Goal: Task Accomplishment & Management: Use online tool/utility

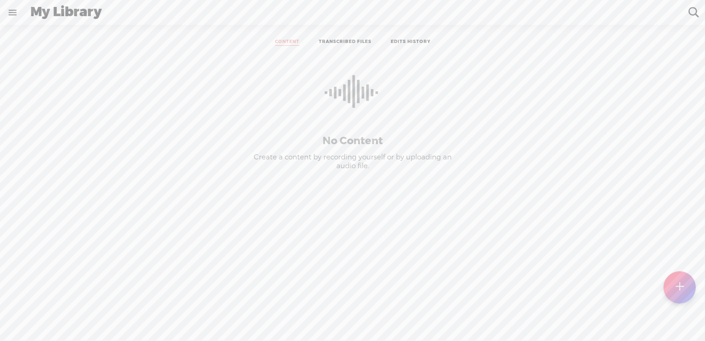
click at [353, 38] on ul "CONTENT TRANSCRIBED FILES EDITS HISTORY" at bounding box center [352, 42] width 245 height 21
click at [344, 41] on link "TRANSCRIBED FILES" at bounding box center [345, 42] width 53 height 7
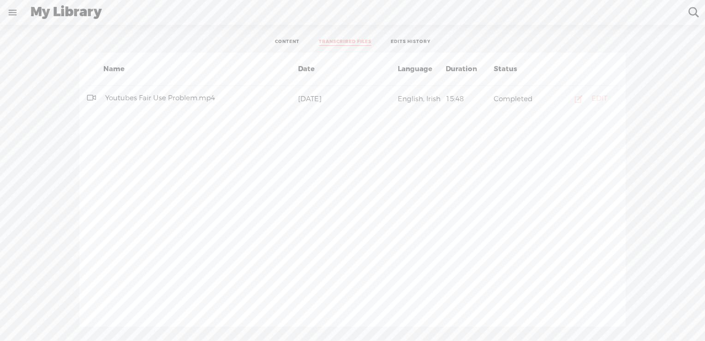
click at [588, 97] on button "EDIT" at bounding box center [588, 98] width 53 height 15
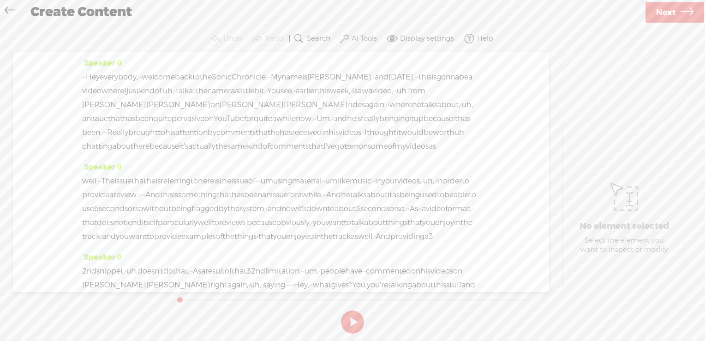
drag, startPoint x: 336, startPoint y: 212, endPoint x: 348, endPoint y: 210, distance: 12.1
click at [273, 188] on span "um" at bounding box center [267, 181] width 12 height 14
click at [408, 190] on span at bounding box center [402, 186] width 14 height 17
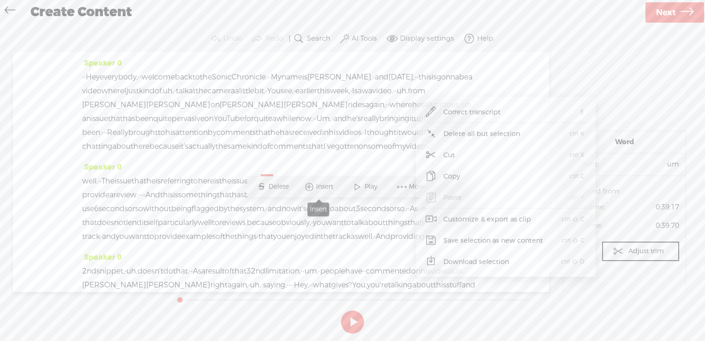
click at [318, 185] on span "Insert" at bounding box center [325, 186] width 19 height 9
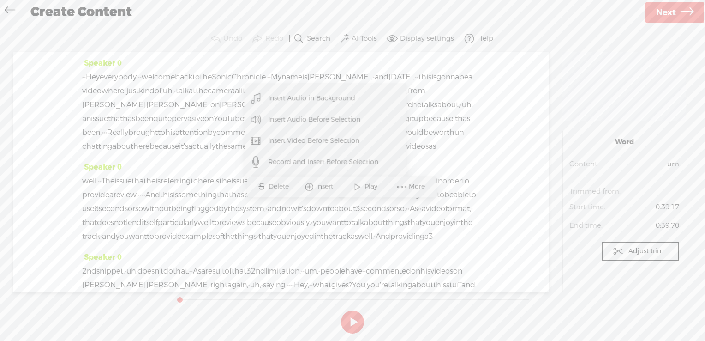
click at [316, 121] on span "Insert Audio Before Selection" at bounding box center [314, 119] width 129 height 21
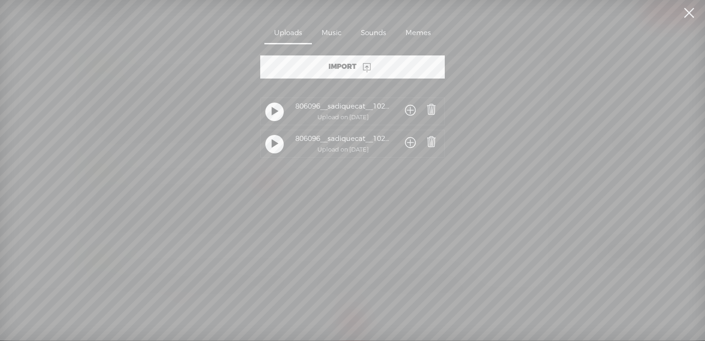
click at [409, 111] on span at bounding box center [410, 110] width 11 height 17
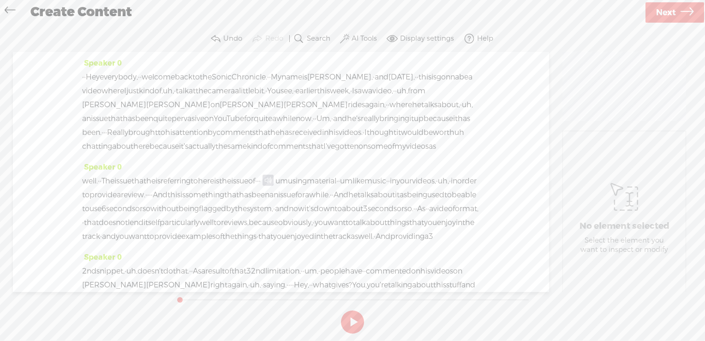
click at [259, 188] on span "·" at bounding box center [258, 181] width 2 height 14
click at [348, 183] on span "Play" at bounding box center [355, 186] width 15 height 9
click at [255, 188] on span "of" at bounding box center [251, 181] width 7 height 14
click at [330, 196] on div "S Delete Insert Play More" at bounding box center [312, 186] width 189 height 21
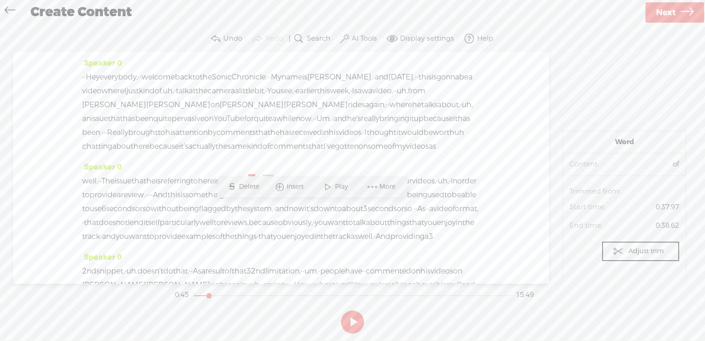
click at [331, 189] on span at bounding box center [328, 186] width 14 height 17
click at [236, 38] on label "Undo" at bounding box center [232, 38] width 19 height 9
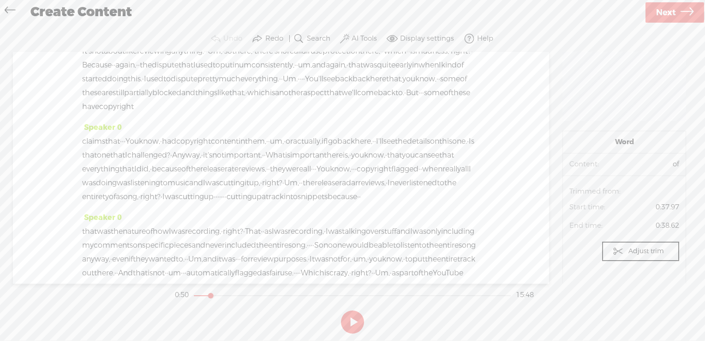
scroll to position [1776, 0]
click at [422, 45] on button "Display settings" at bounding box center [421, 39] width 73 height 18
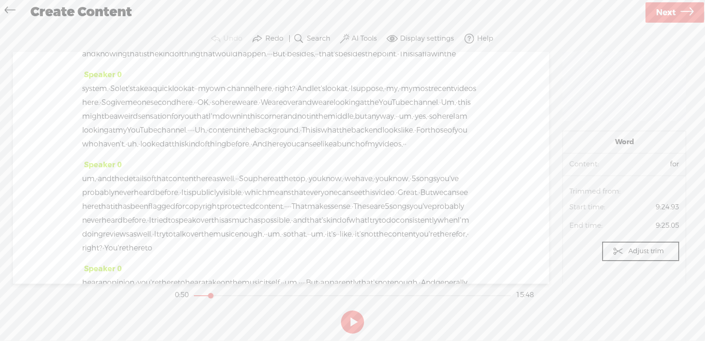
scroll to position [1037, 0]
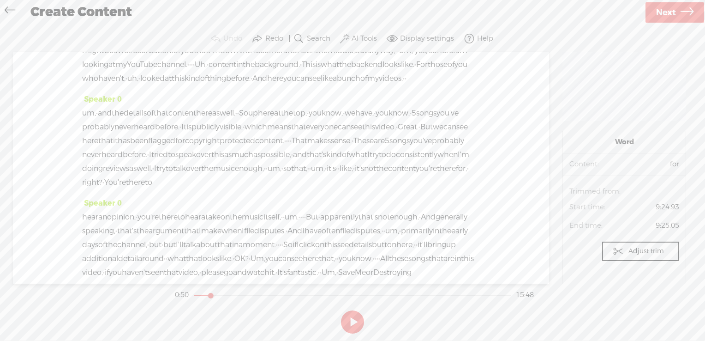
drag, startPoint x: 125, startPoint y: 171, endPoint x: 152, endPoint y: 172, distance: 26.8
click at [127, 151] on span "Insert" at bounding box center [121, 148] width 19 height 9
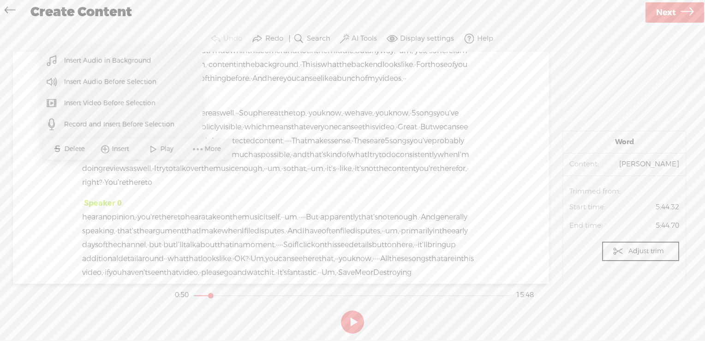
click at [142, 78] on span "Insert Audio Before Selection" at bounding box center [110, 82] width 129 height 21
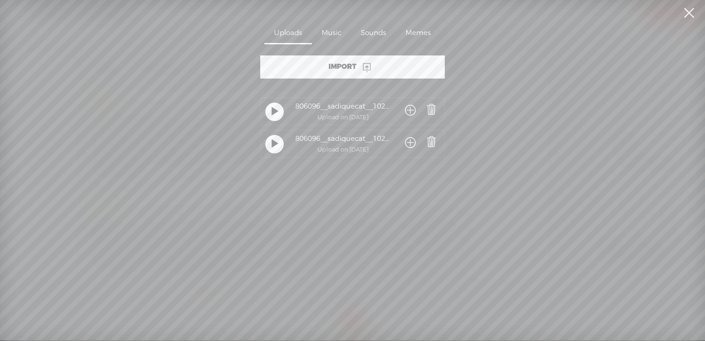
click at [407, 111] on span at bounding box center [410, 110] width 11 height 17
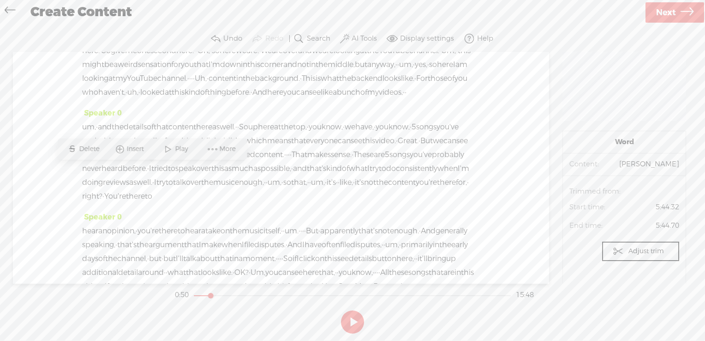
drag, startPoint x: 140, startPoint y: 170, endPoint x: 165, endPoint y: 172, distance: 25.0
drag, startPoint x: 165, startPoint y: 172, endPoint x: 95, endPoint y: 147, distance: 74.9
click at [95, 147] on span "Delete" at bounding box center [90, 148] width 23 height 9
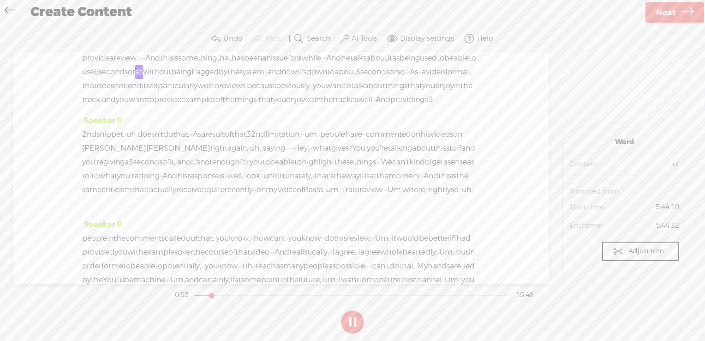
click at [400, 65] on span "being" at bounding box center [410, 58] width 20 height 14
click at [198, 93] on span "particularly" at bounding box center [178, 86] width 40 height 14
drag, startPoint x: 282, startPoint y: 128, endPoint x: 242, endPoint y: 130, distance: 39.3
click at [198, 93] on span "particularly" at bounding box center [178, 86] width 40 height 14
drag, startPoint x: 242, startPoint y: 130, endPoint x: 229, endPoint y: 88, distance: 44.1
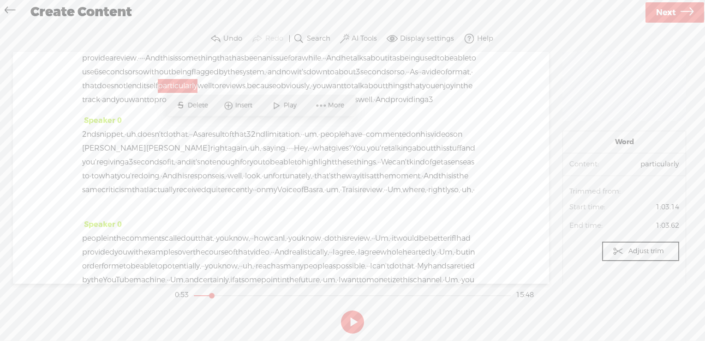
click at [443, 51] on span "order" at bounding box center [452, 44] width 19 height 14
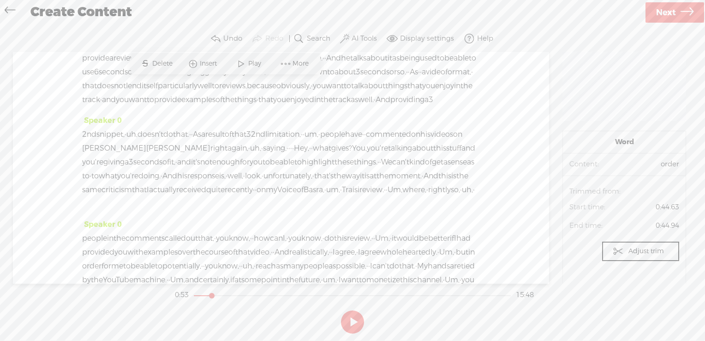
drag, startPoint x: 242, startPoint y: 127, endPoint x: 280, endPoint y: 128, distance: 37.8
click at [198, 93] on span "particularly" at bounding box center [178, 86] width 40 height 14
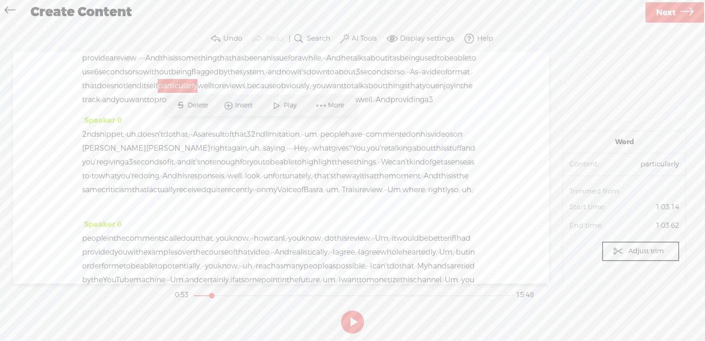
click at [252, 109] on span "Insert" at bounding box center [244, 105] width 19 height 9
click at [255, 130] on span "Insert Audio in Background" at bounding box center [231, 130] width 124 height 21
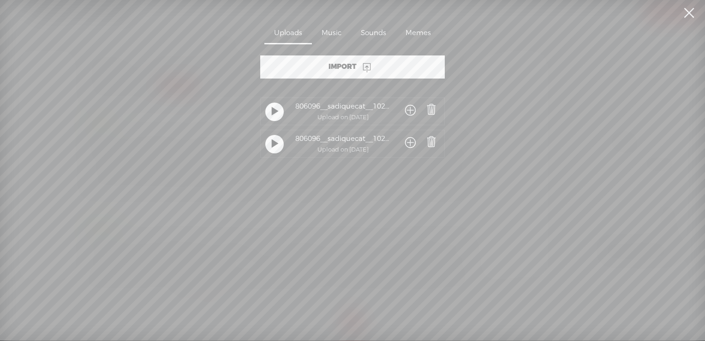
click at [406, 110] on span at bounding box center [410, 110] width 11 height 17
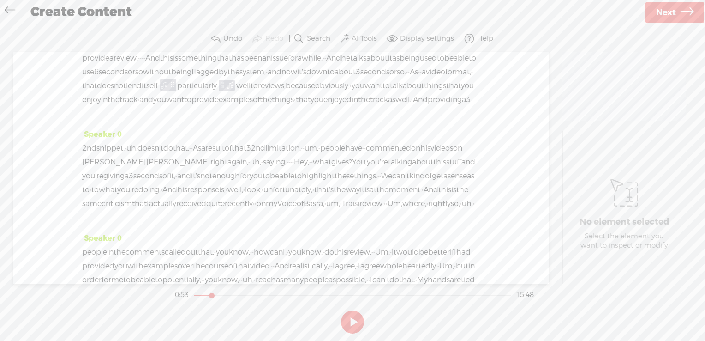
click at [142, 93] on span "lend" at bounding box center [134, 86] width 16 height 14
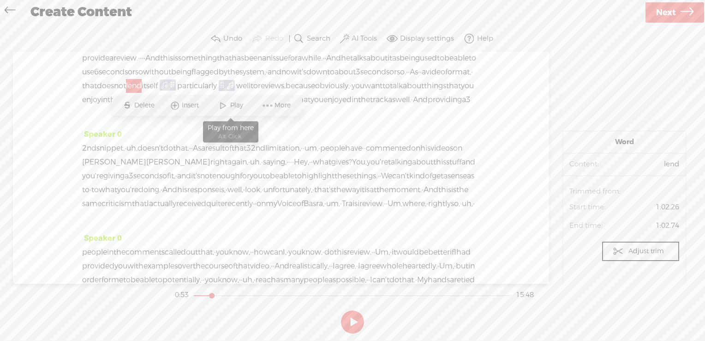
click at [223, 110] on span at bounding box center [223, 105] width 14 height 17
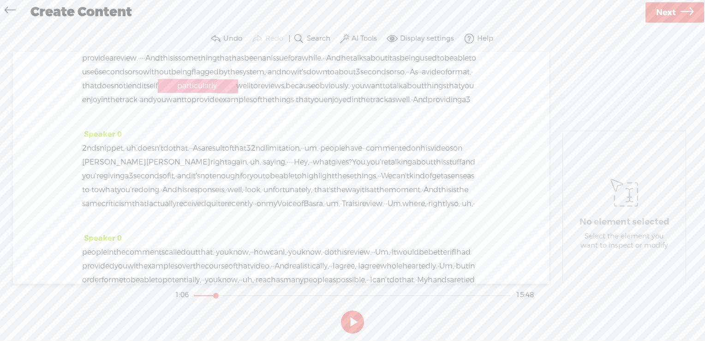
click at [179, 93] on div at bounding box center [168, 86] width 21 height 14
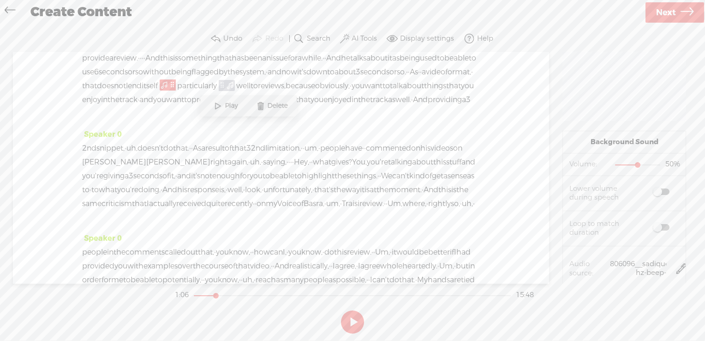
click at [231, 110] on span "Play" at bounding box center [232, 105] width 15 height 9
drag, startPoint x: 263, startPoint y: 128, endPoint x: 301, endPoint y: 126, distance: 38.3
click at [217, 93] on span "particularly" at bounding box center [197, 86] width 40 height 14
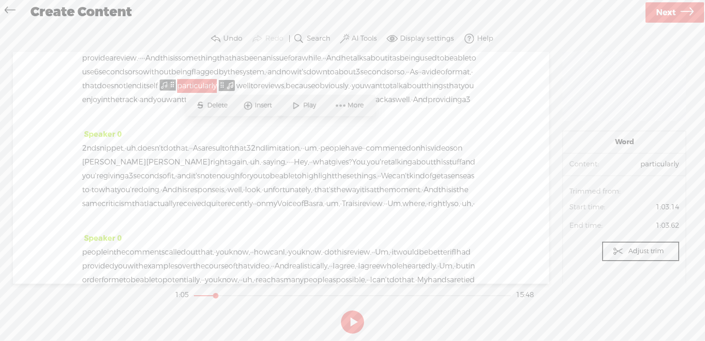
click at [349, 95] on div "S Delete Insert Play More" at bounding box center [280, 105] width 189 height 21
click at [348, 98] on span "More" at bounding box center [350, 105] width 46 height 17
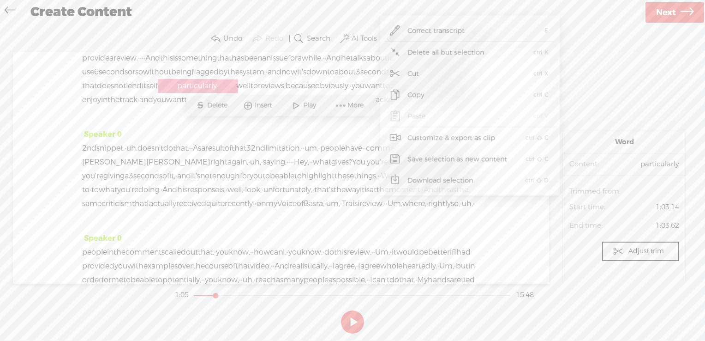
click at [179, 93] on div at bounding box center [168, 86] width 21 height 14
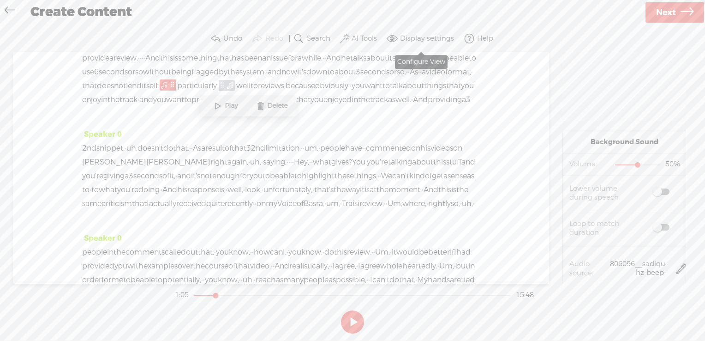
click at [442, 38] on label "Display settings" at bounding box center [427, 38] width 54 height 9
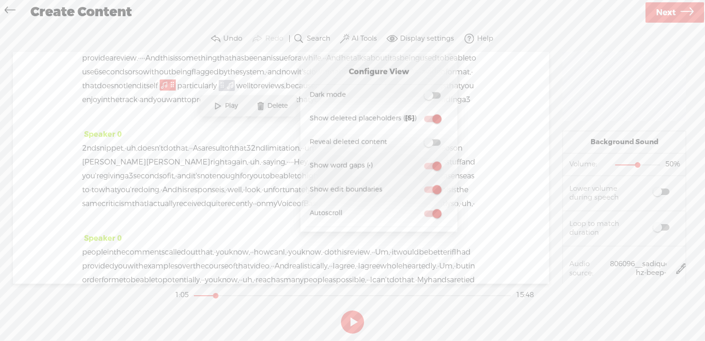
click at [506, 166] on div "Speaker 0 · · Hey everybody, · · welcome back to the Sonic Chronicle. · · My na…" at bounding box center [281, 168] width 536 height 232
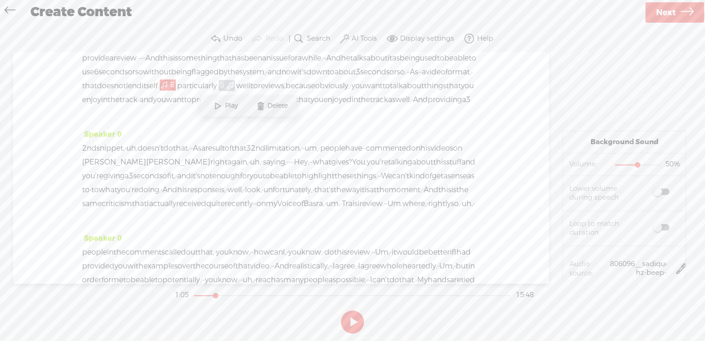
drag, startPoint x: 261, startPoint y: 128, endPoint x: 299, endPoint y: 126, distance: 38.4
click at [217, 93] on span "particularly" at bounding box center [197, 86] width 40 height 14
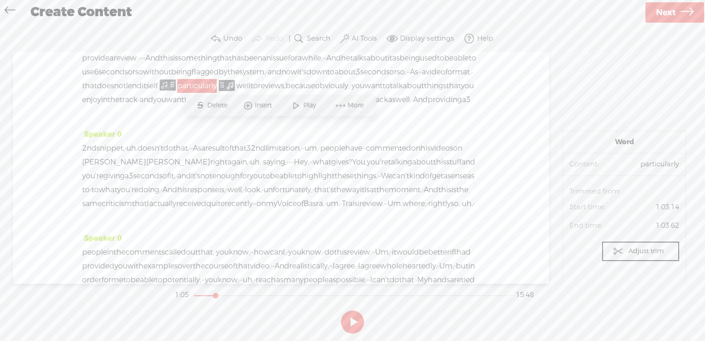
click at [225, 102] on span "Delete" at bounding box center [218, 105] width 23 height 9
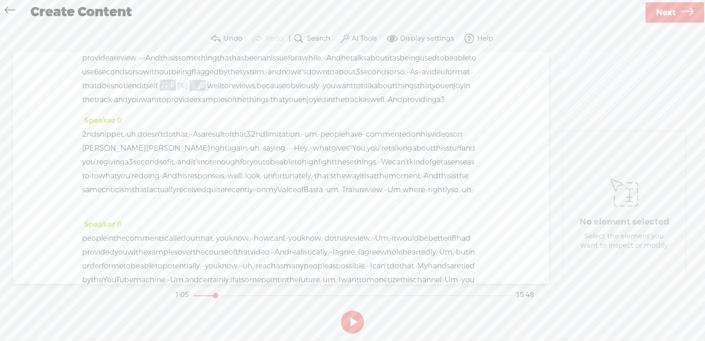
click at [158, 93] on span "itself" at bounding box center [150, 86] width 16 height 14
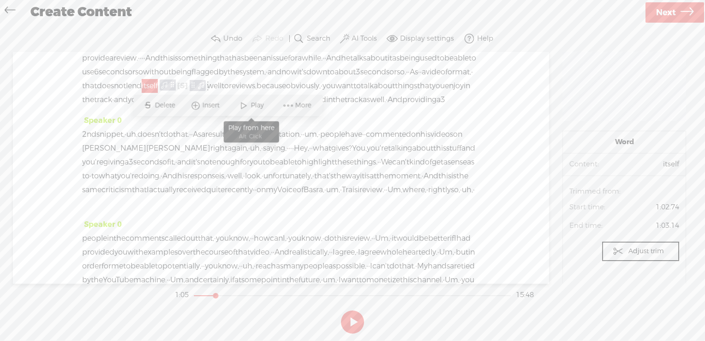
click at [250, 106] on span at bounding box center [244, 105] width 14 height 17
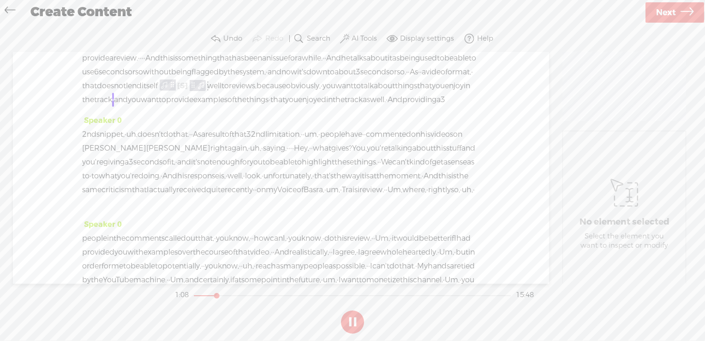
click at [142, 93] on span "lend" at bounding box center [134, 86] width 16 height 14
click at [222, 107] on span at bounding box center [223, 105] width 14 height 17
